Goal: Obtain resource: Download file/media

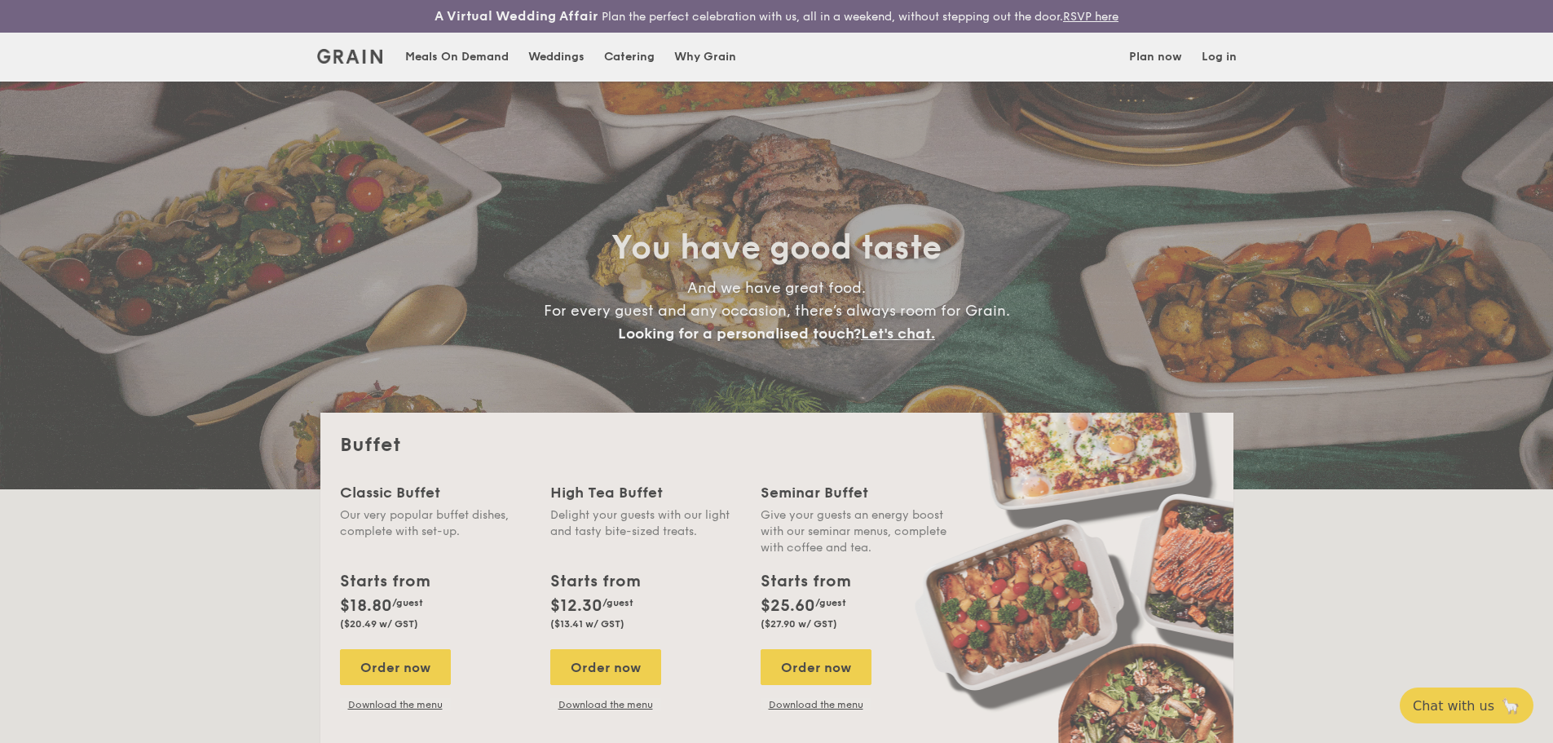
select select
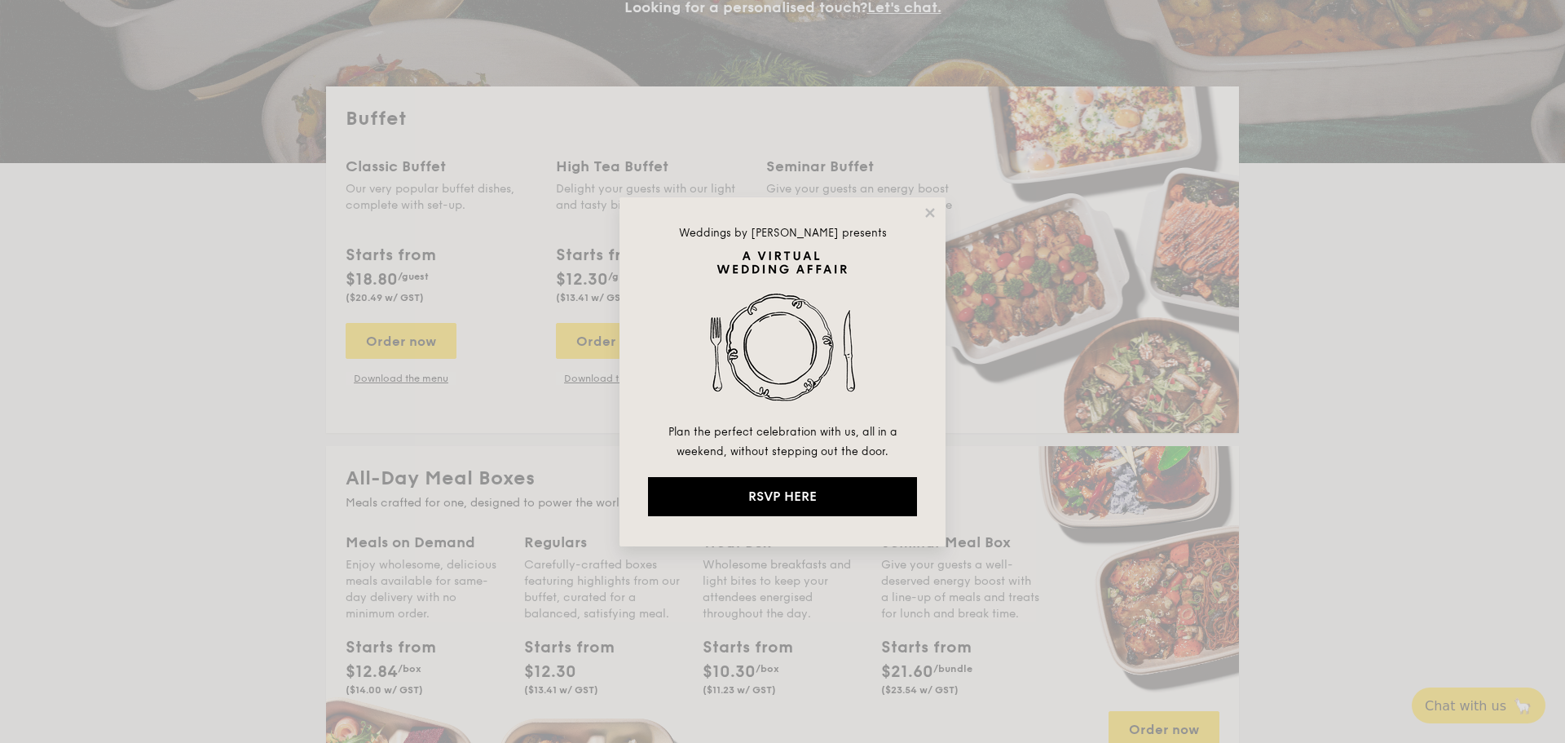
click at [926, 203] on div "Weddings by [PERSON_NAME] presents Plan the perfect celebration with us, all in…" at bounding box center [783, 371] width 326 height 349
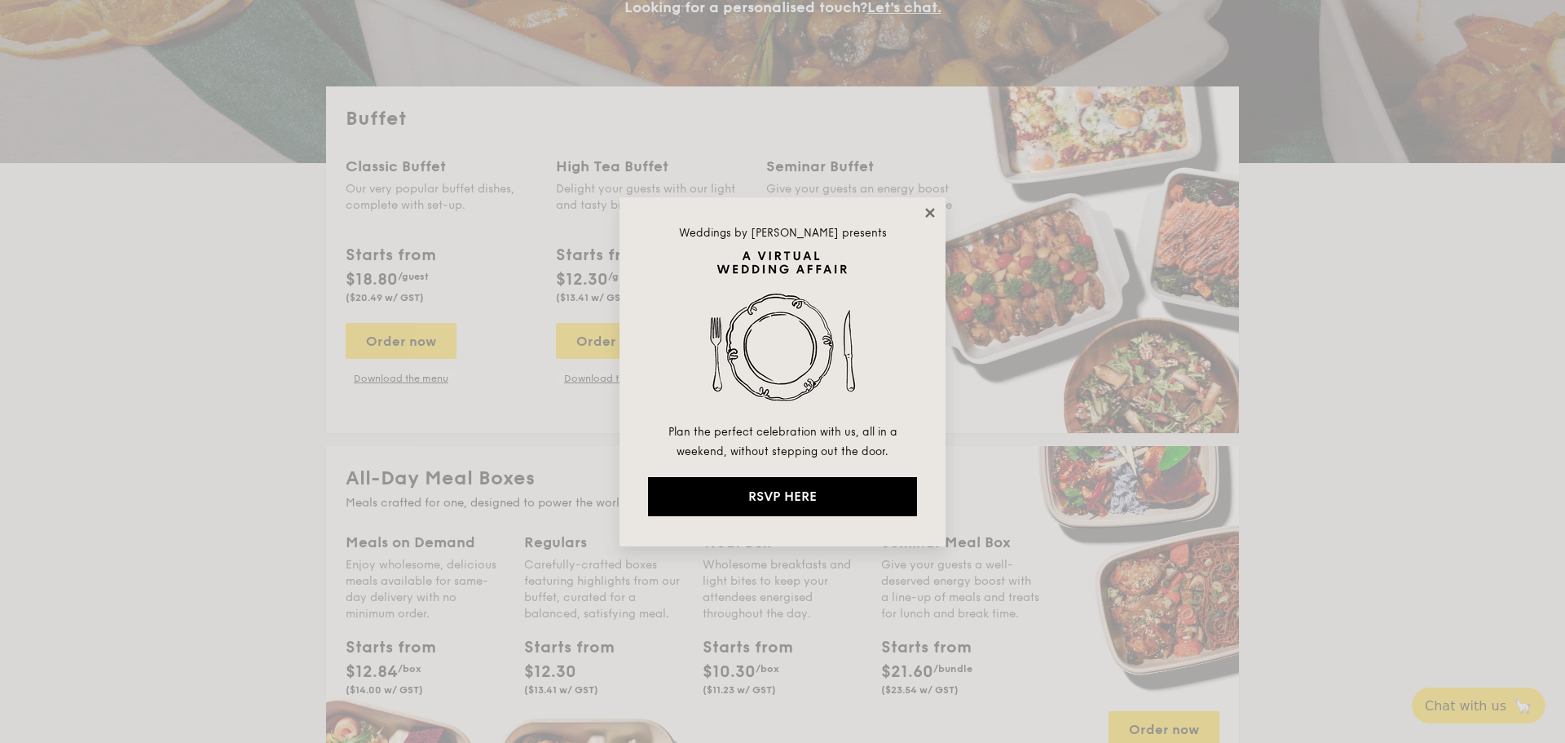
click at [928, 217] on icon at bounding box center [930, 212] width 15 height 15
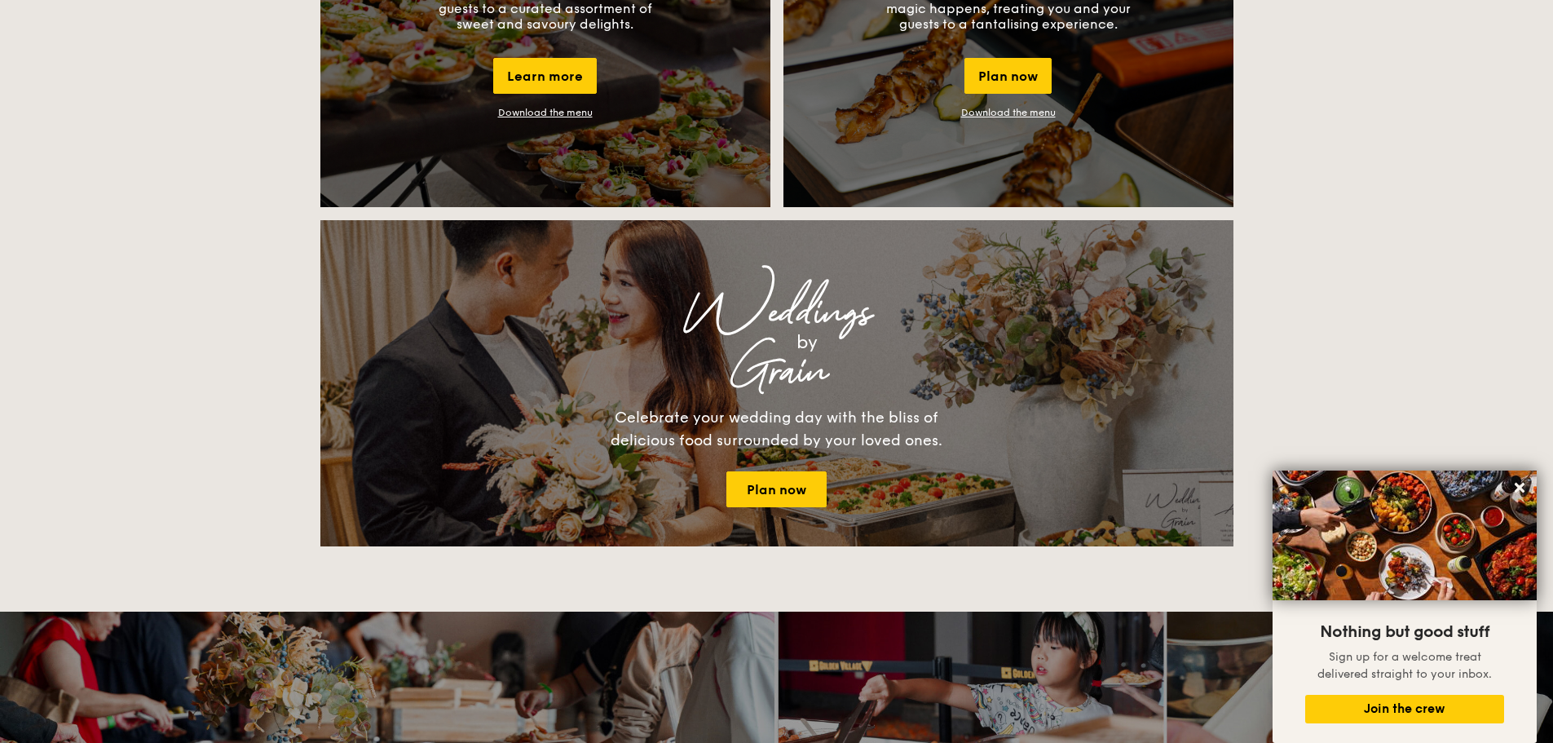
scroll to position [1060, 0]
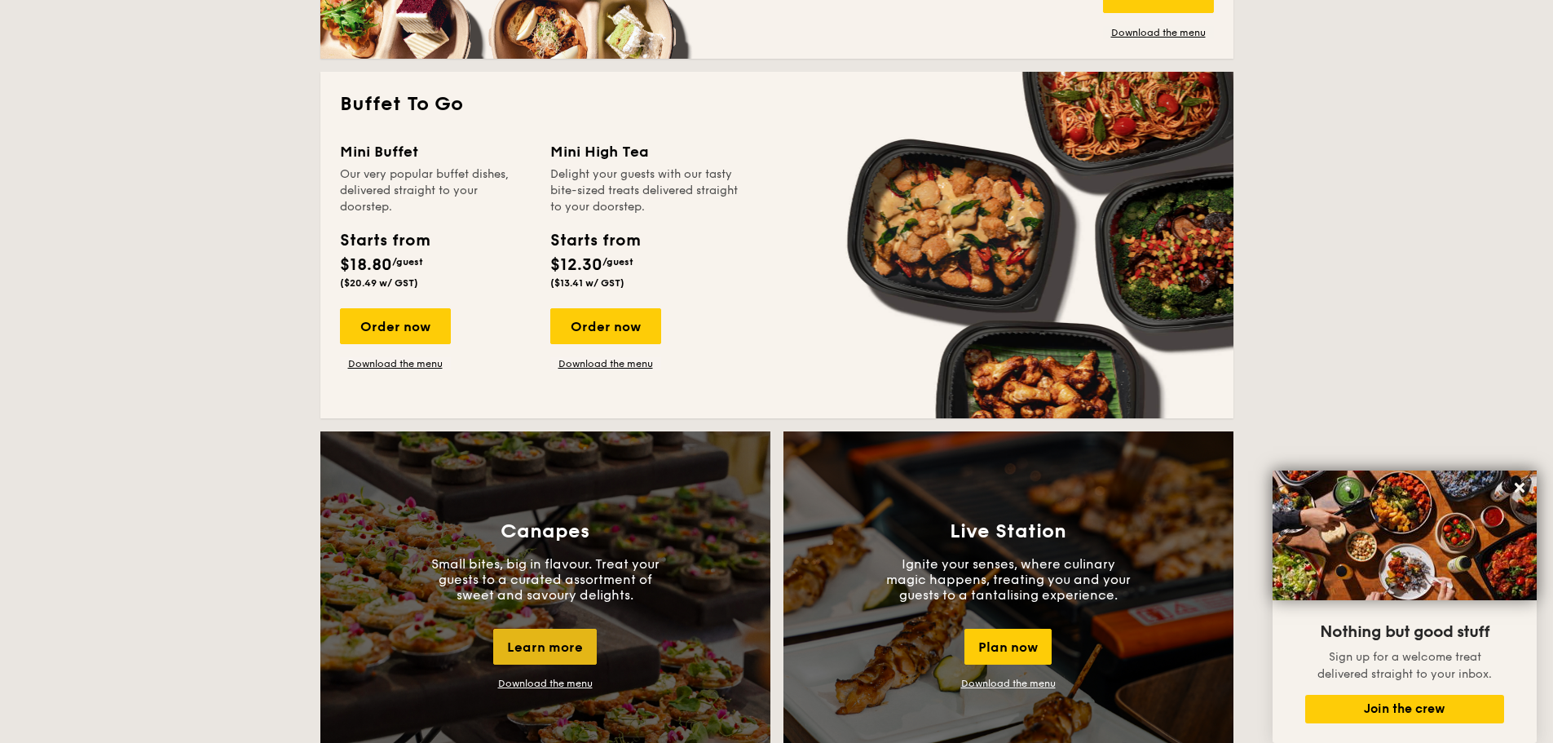
click at [536, 653] on div "Learn more" at bounding box center [545, 647] width 104 height 36
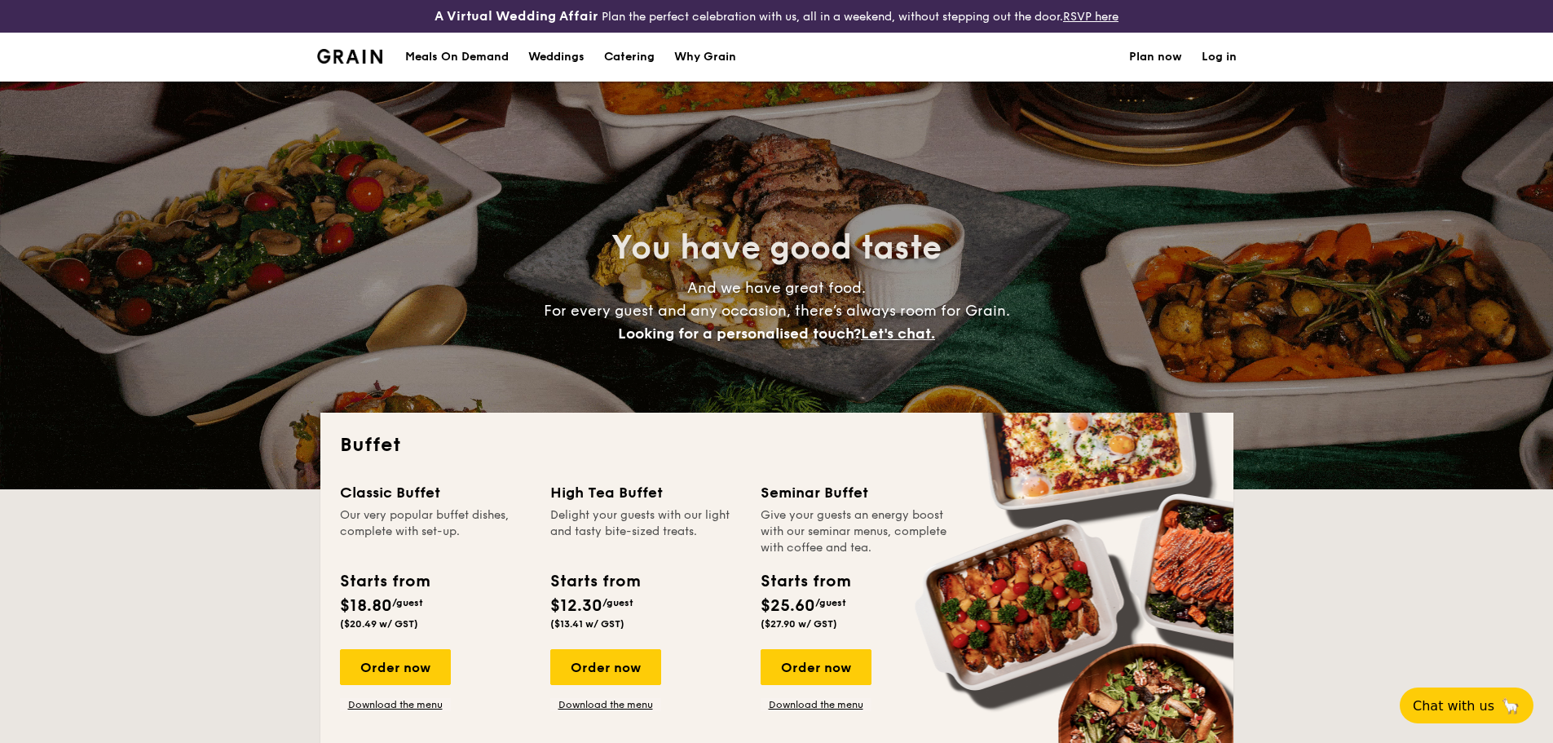
select select
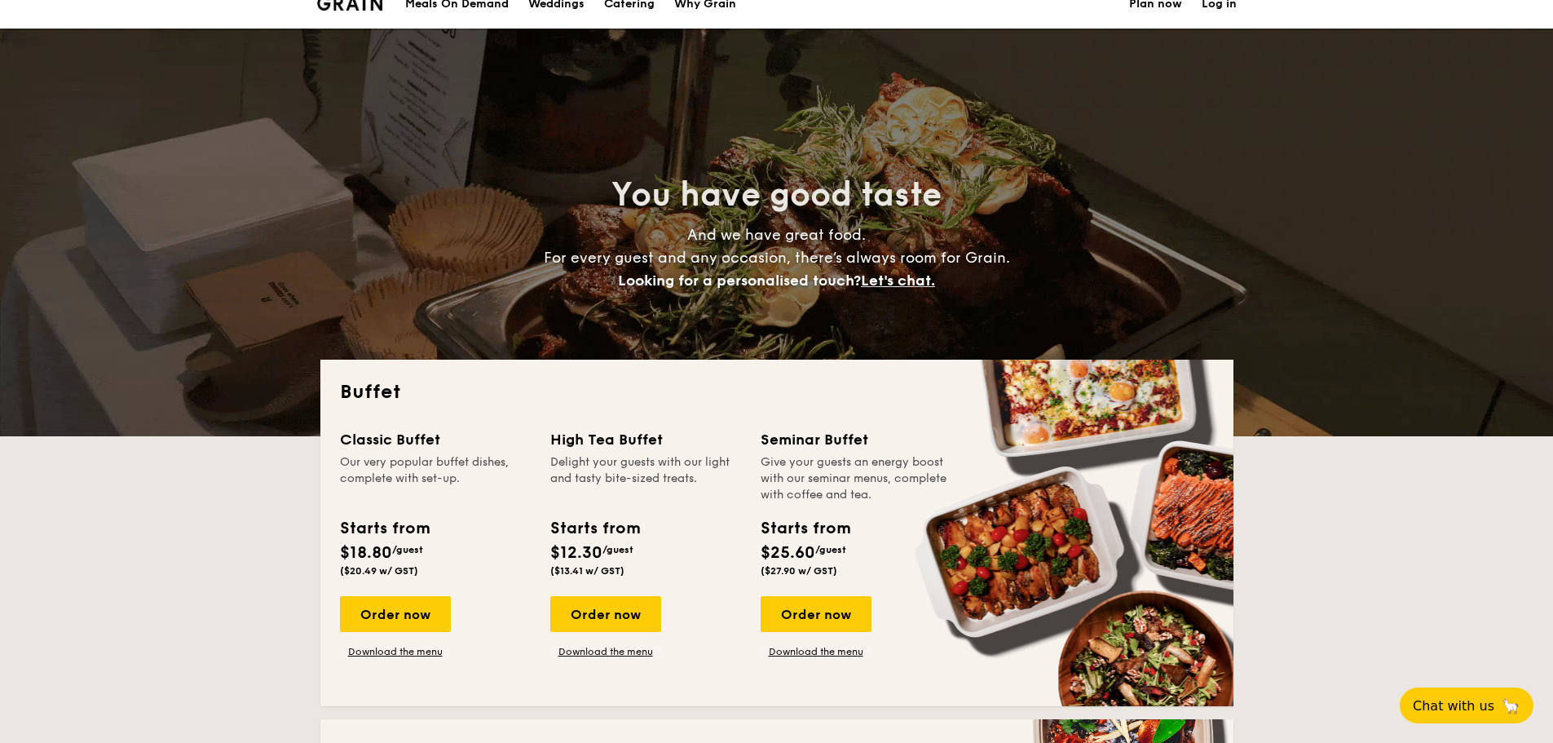
scroll to position [82, 0]
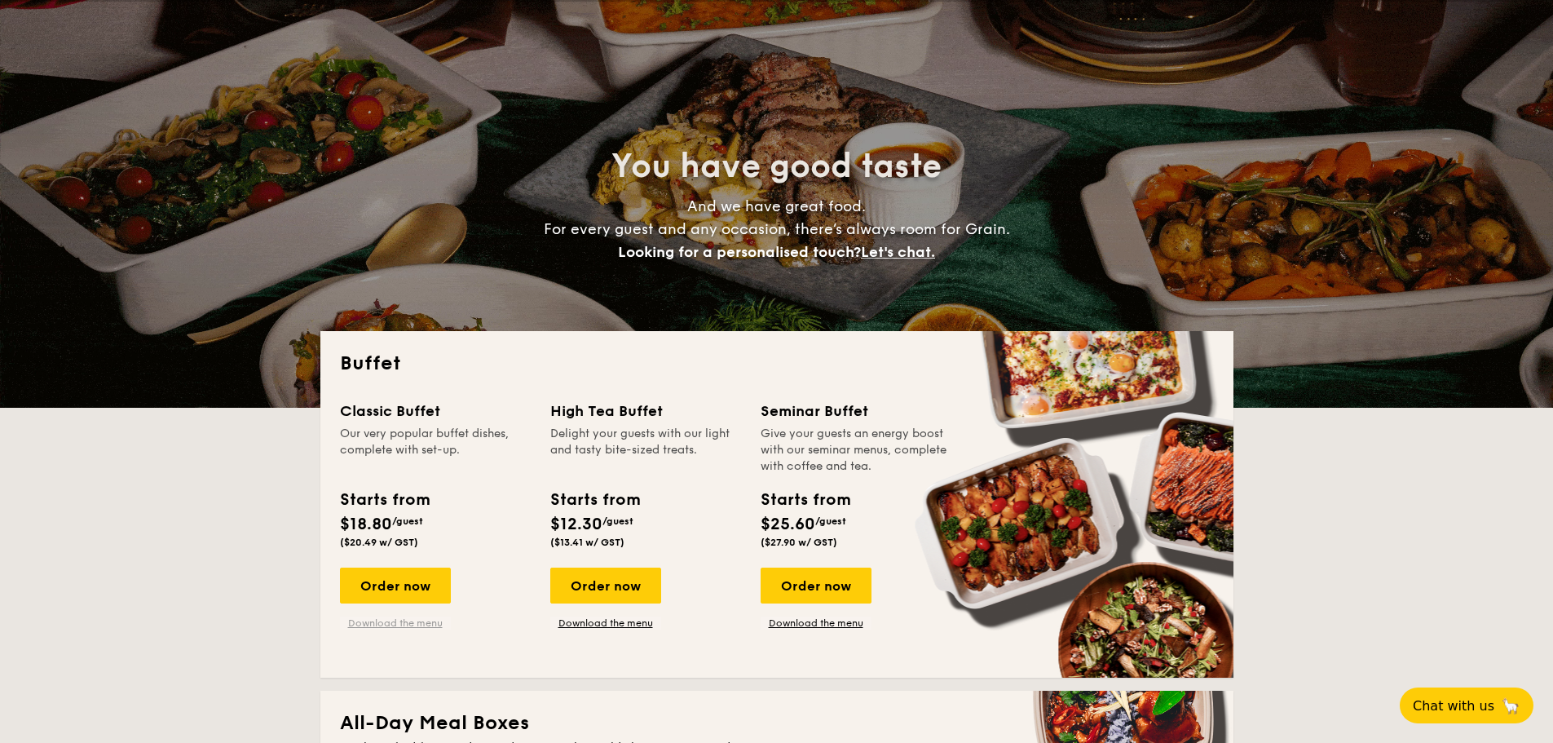
click at [408, 626] on link "Download the menu" at bounding box center [395, 622] width 111 height 13
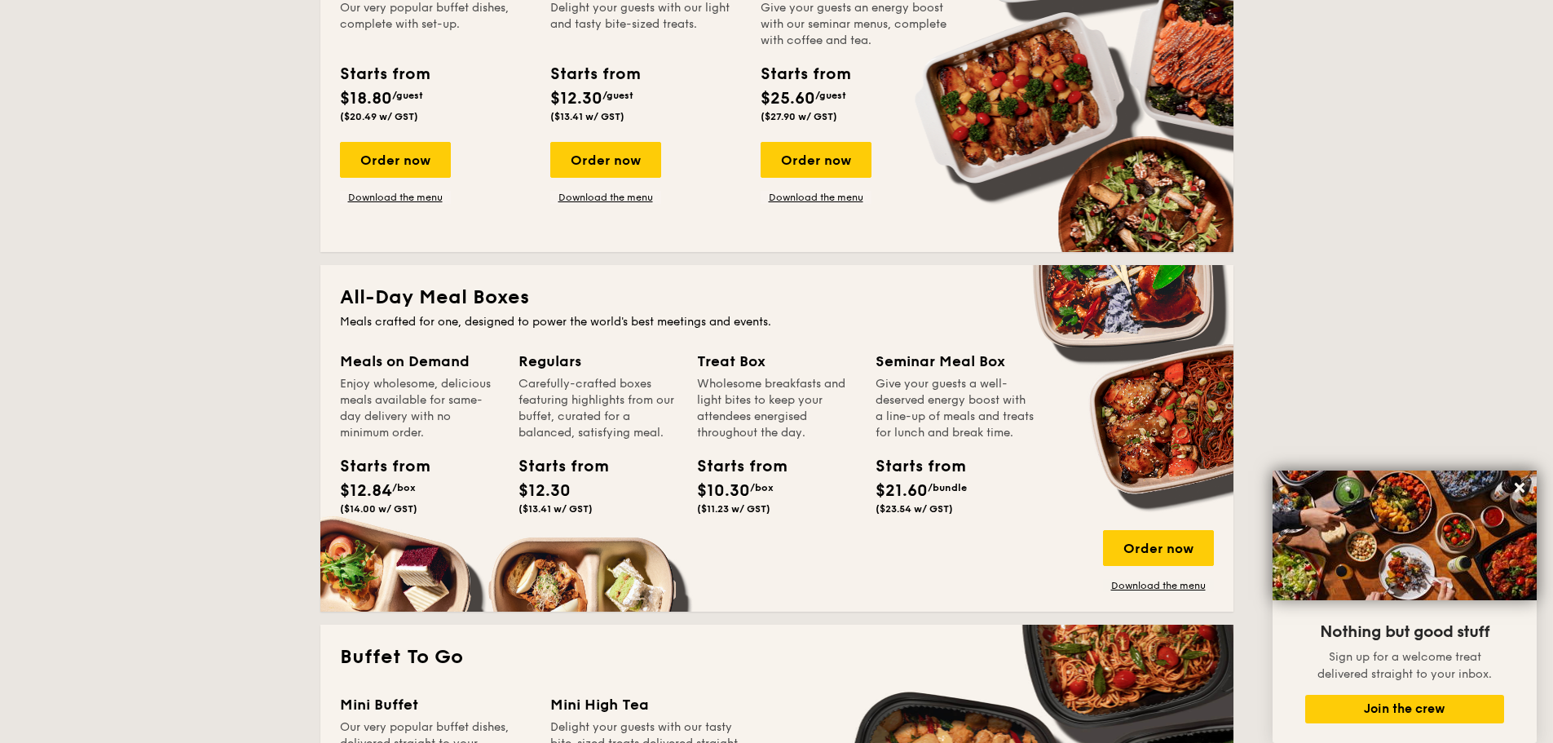
scroll to position [0, 0]
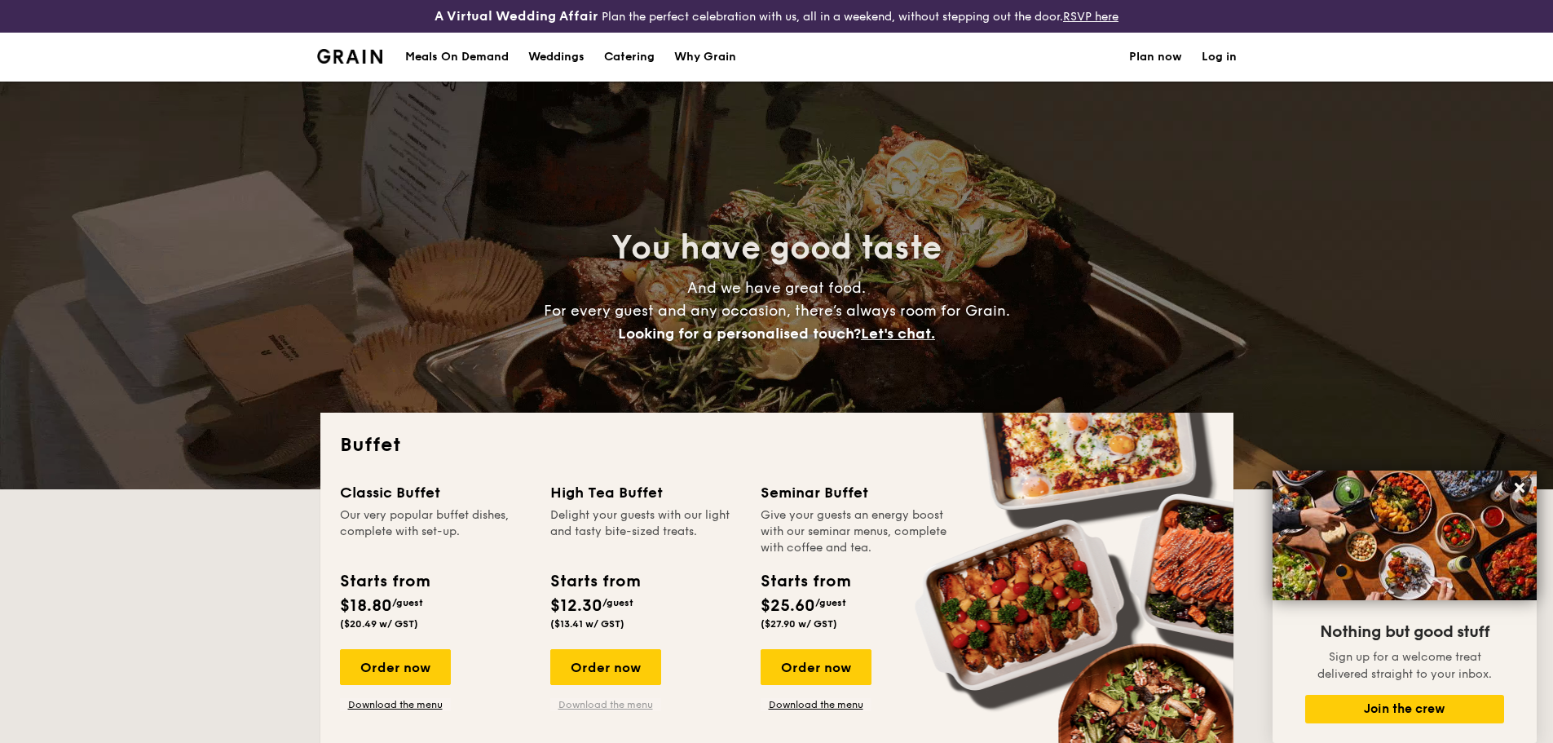
click at [610, 708] on link "Download the menu" at bounding box center [605, 704] width 111 height 13
